Goal: Task Accomplishment & Management: Use online tool/utility

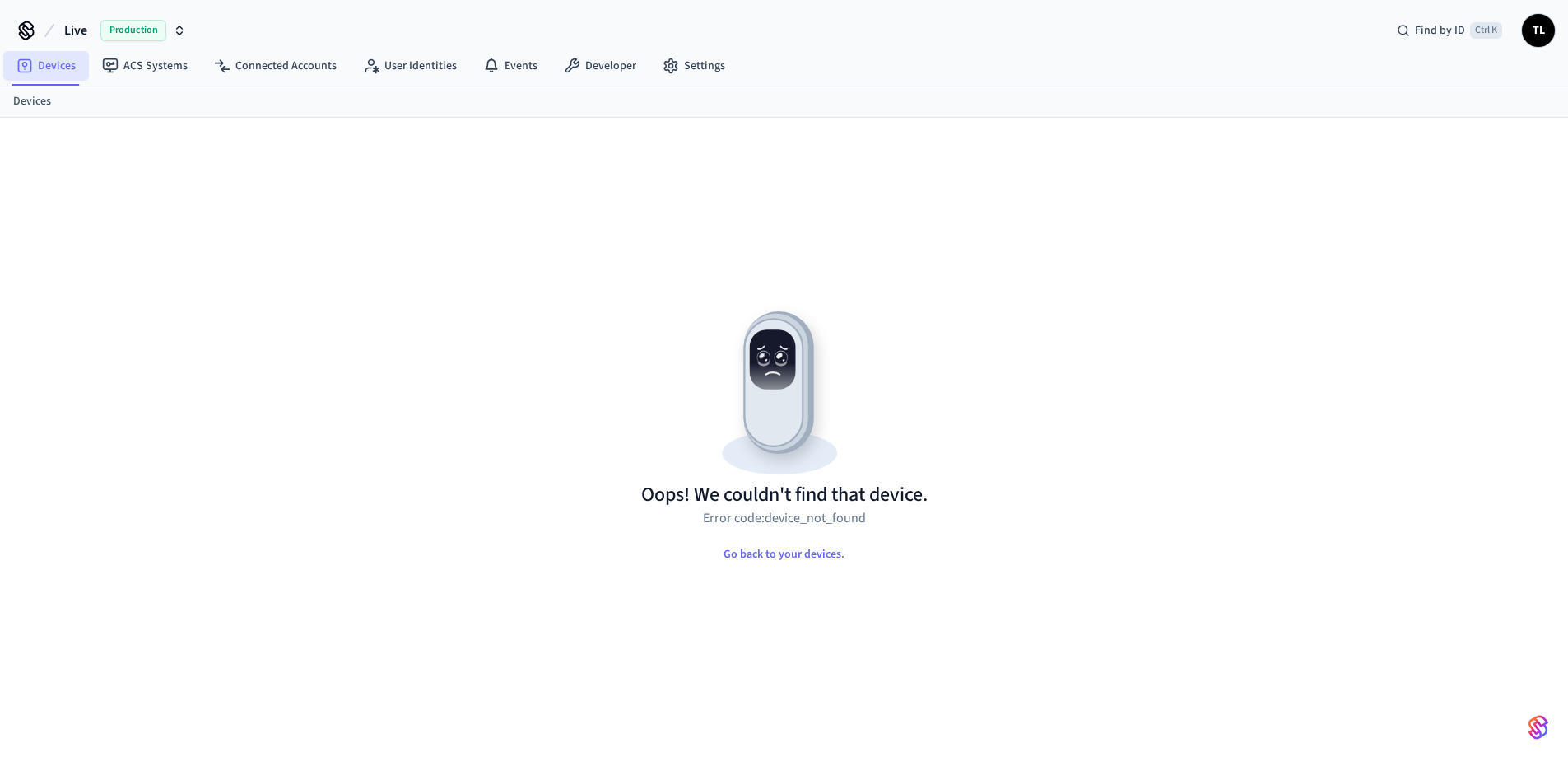
click at [34, 69] on link "Devices" at bounding box center [45, 65] width 86 height 29
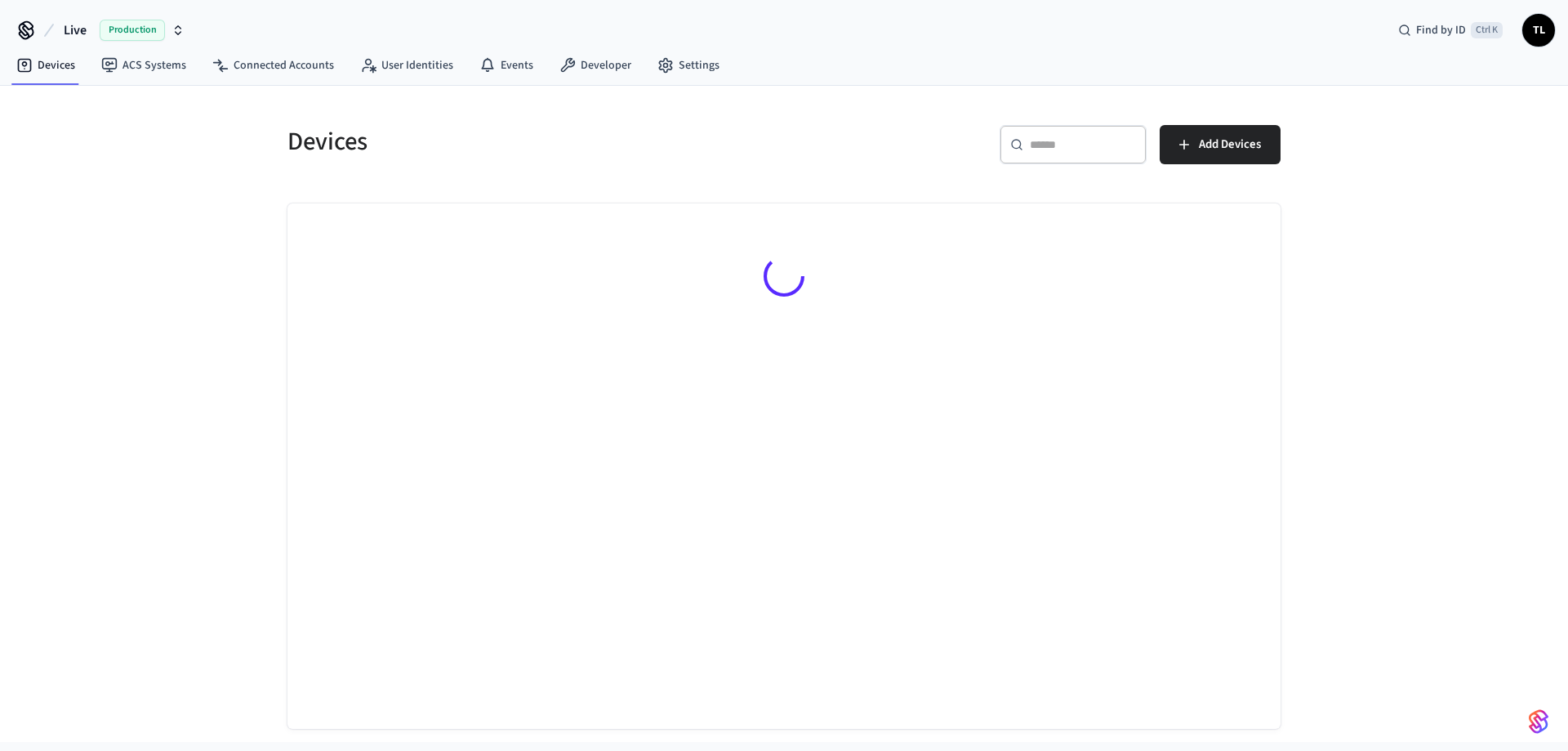
click at [1081, 156] on div "​ ​" at bounding box center [1072, 145] width 147 height 39
paste input "**********"
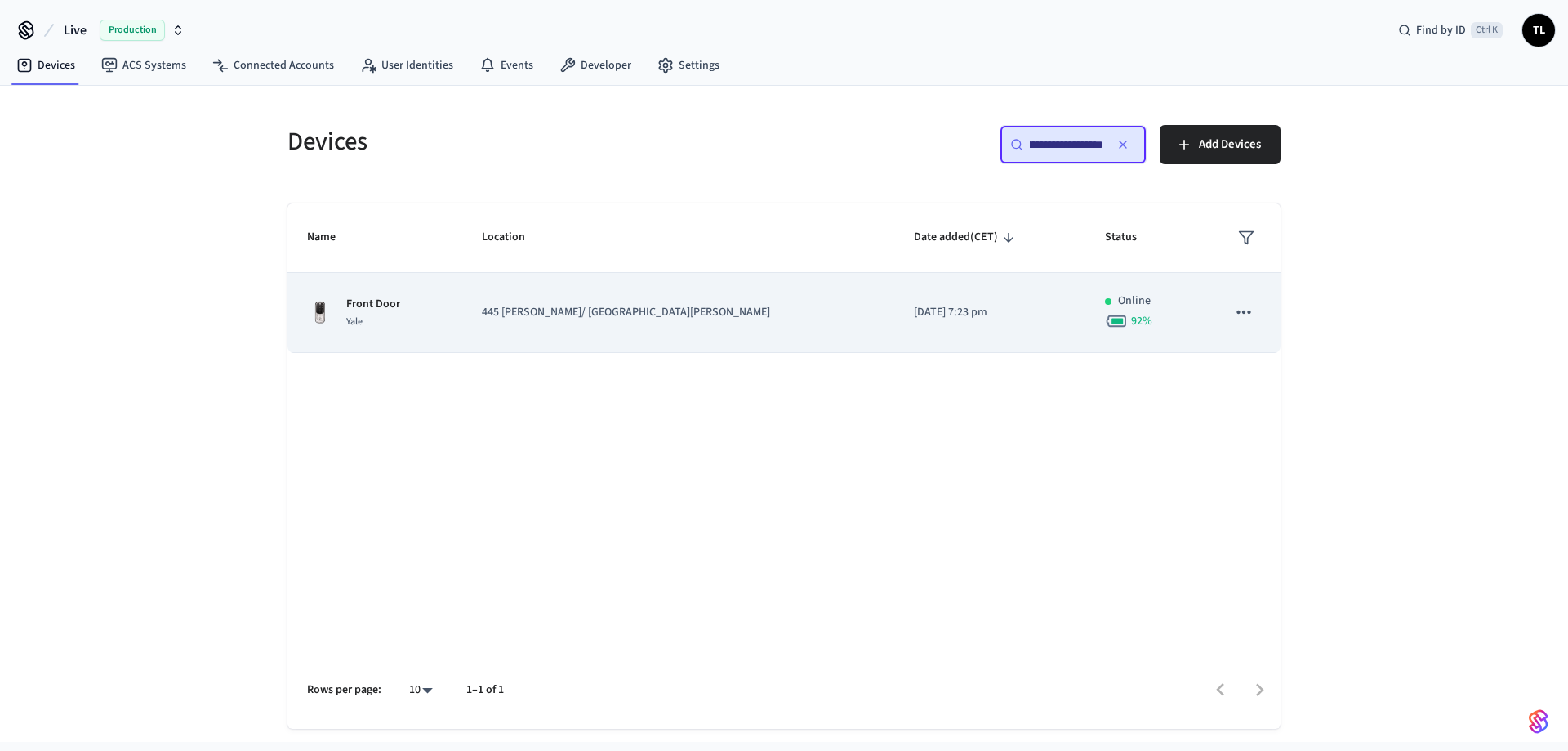
type input "**********"
click at [593, 311] on p "445 [PERSON_NAME]/ [GEOGRAPHIC_DATA][PERSON_NAME]" at bounding box center [678, 312] width 393 height 17
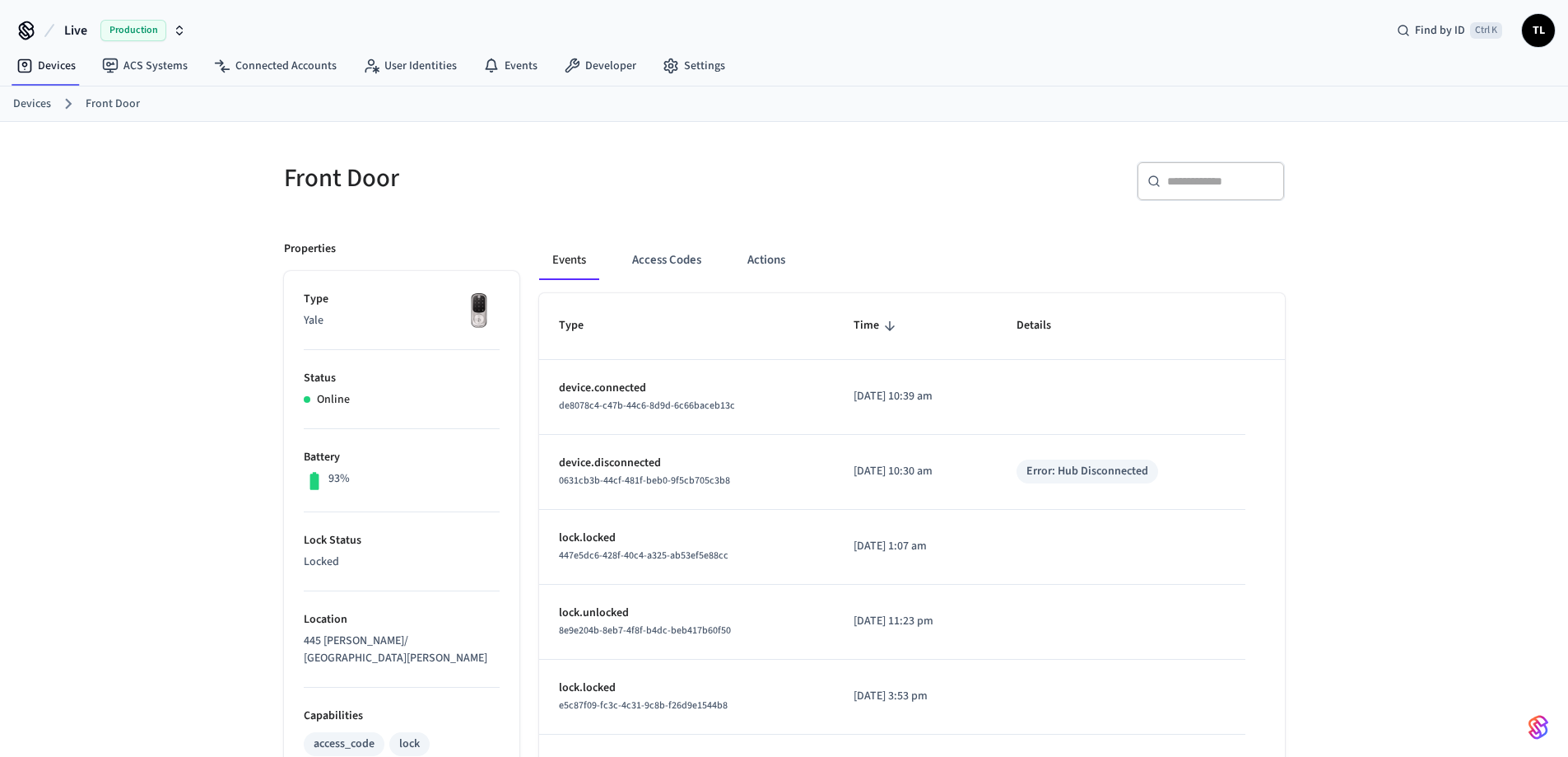
click at [847, 423] on td "[DATE] 10:39 am" at bounding box center [915, 397] width 163 height 74
drag, startPoint x: 648, startPoint y: 281, endPoint x: 659, endPoint y: 271, distance: 14.9
click at [653, 277] on div "Events Access Codes Actions" at bounding box center [911, 267] width 745 height 53
click at [659, 271] on button "Access Codes" at bounding box center [666, 260] width 95 height 40
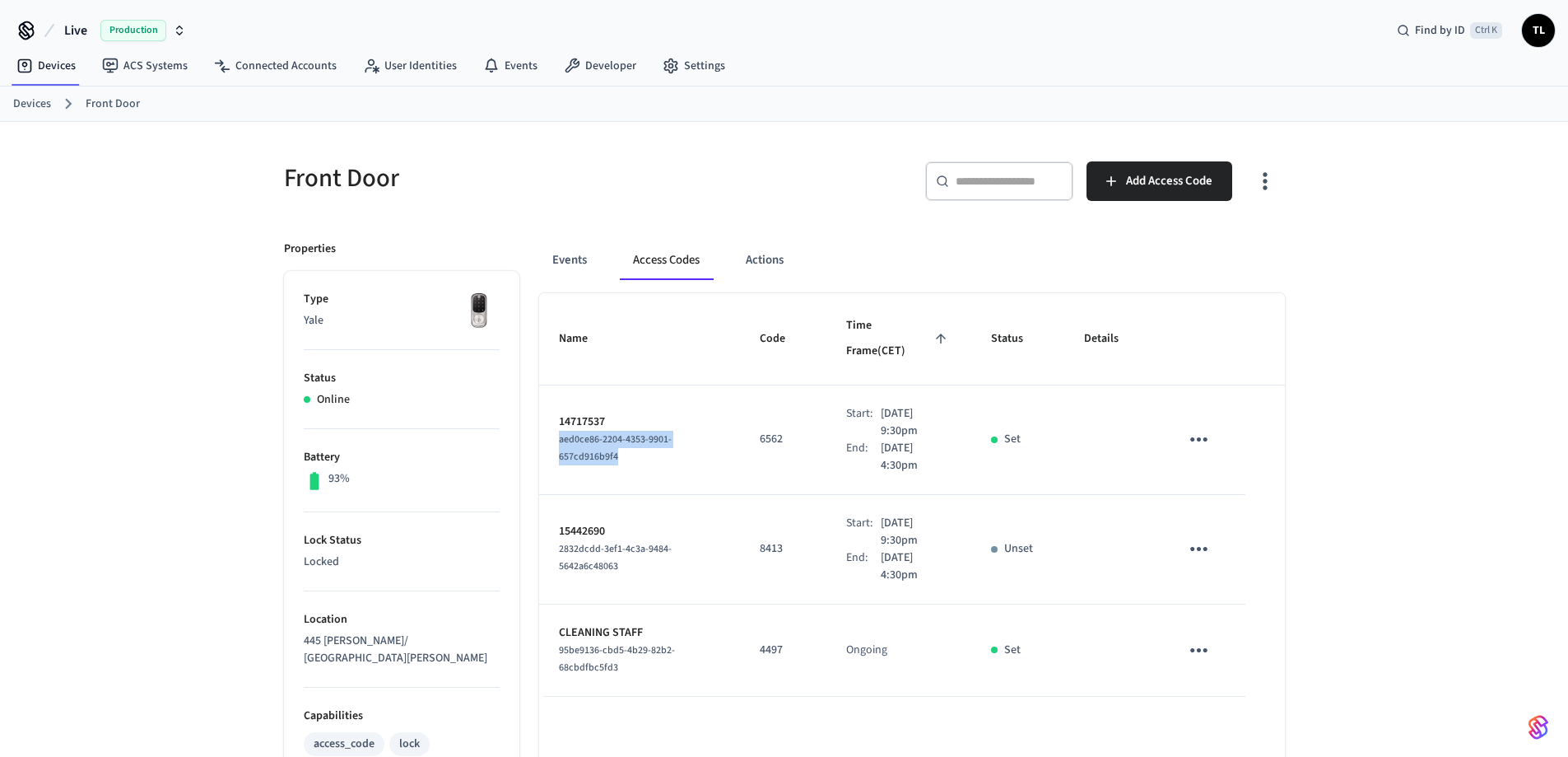
drag, startPoint x: 627, startPoint y: 427, endPoint x: 555, endPoint y: 413, distance: 73.3
click at [555, 413] on td "14717537 aed0ce86-2204-4353-9901-657cd916b9f4" at bounding box center [640, 440] width 202 height 109
copy span "aed0ce86-2204-4353-9901-657cd916b9f4"
